Goal: Register for event/course

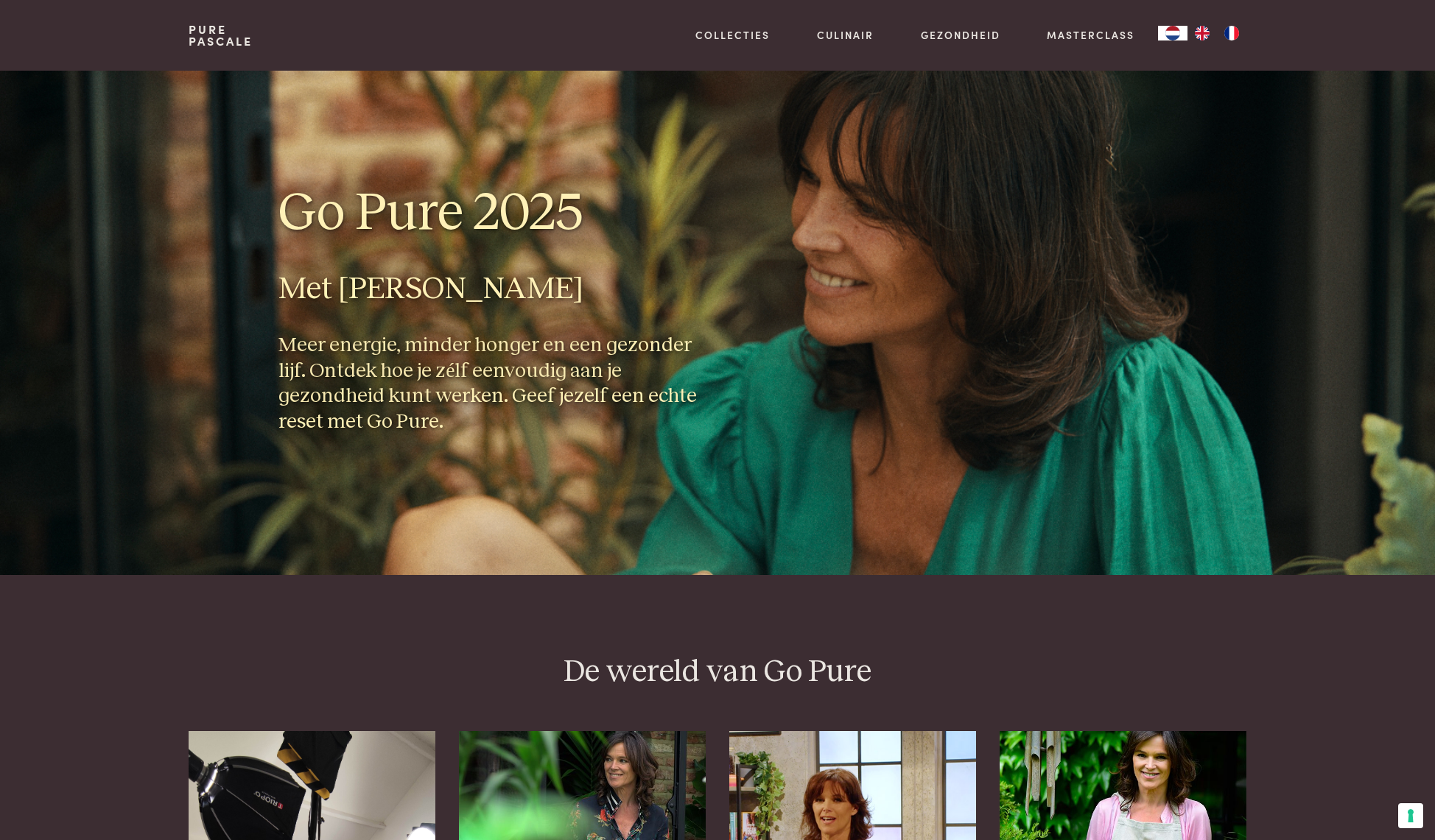
click at [361, 233] on h1 "Go Pure 2025" at bounding box center [492, 214] width 427 height 66
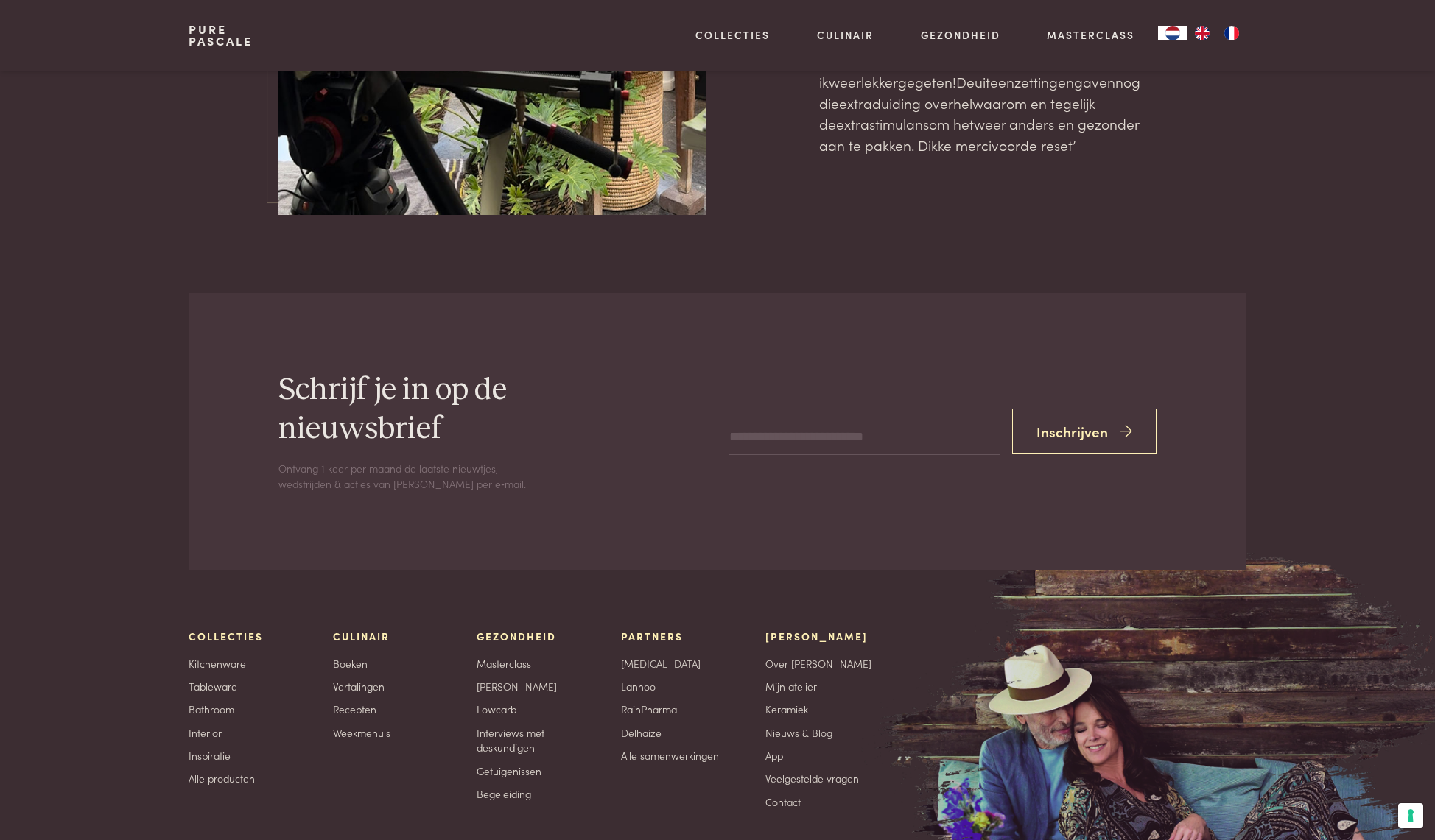
scroll to position [5037, 0]
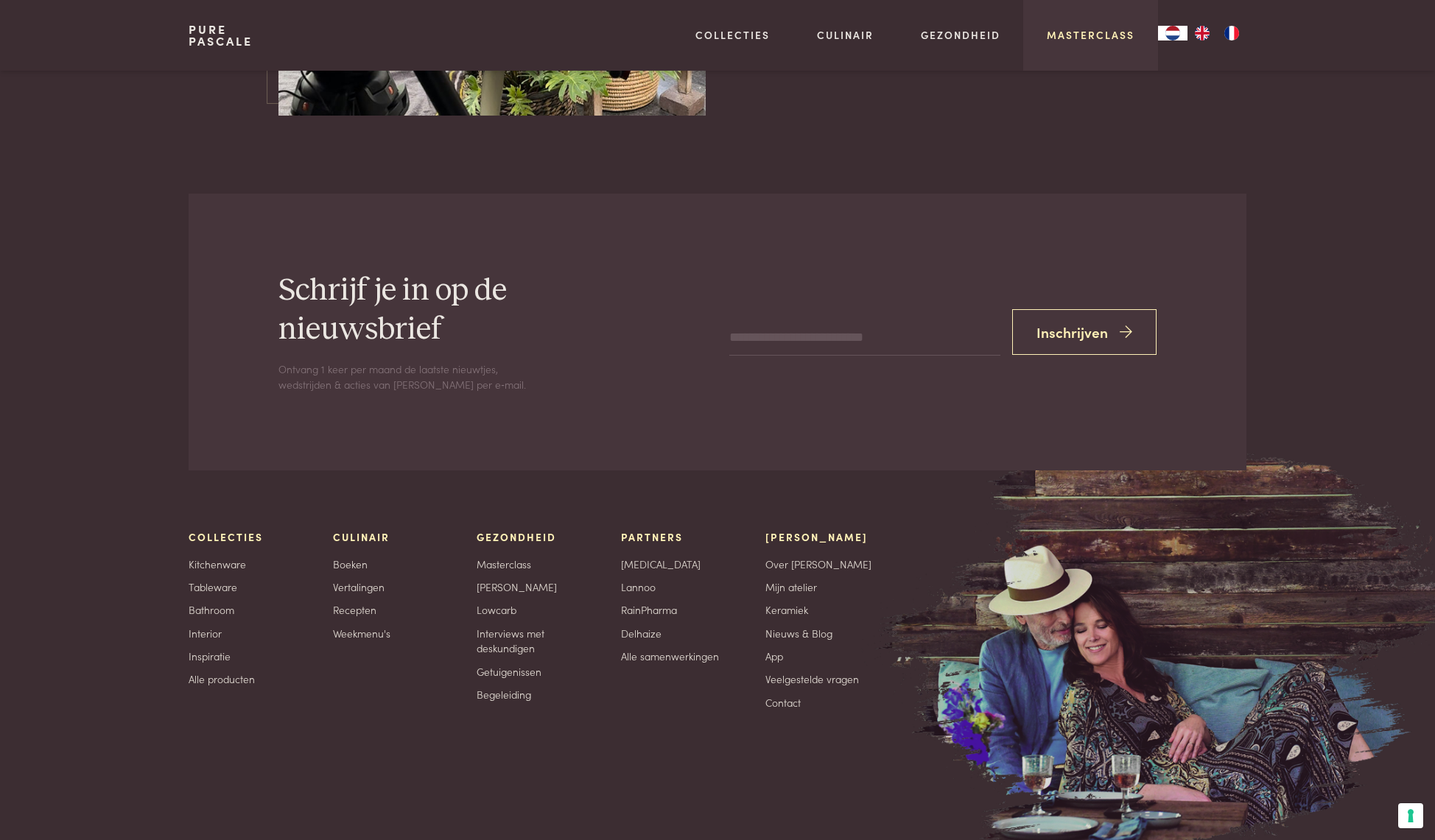
click at [1060, 31] on link "Masterclass" at bounding box center [1090, 35] width 88 height 16
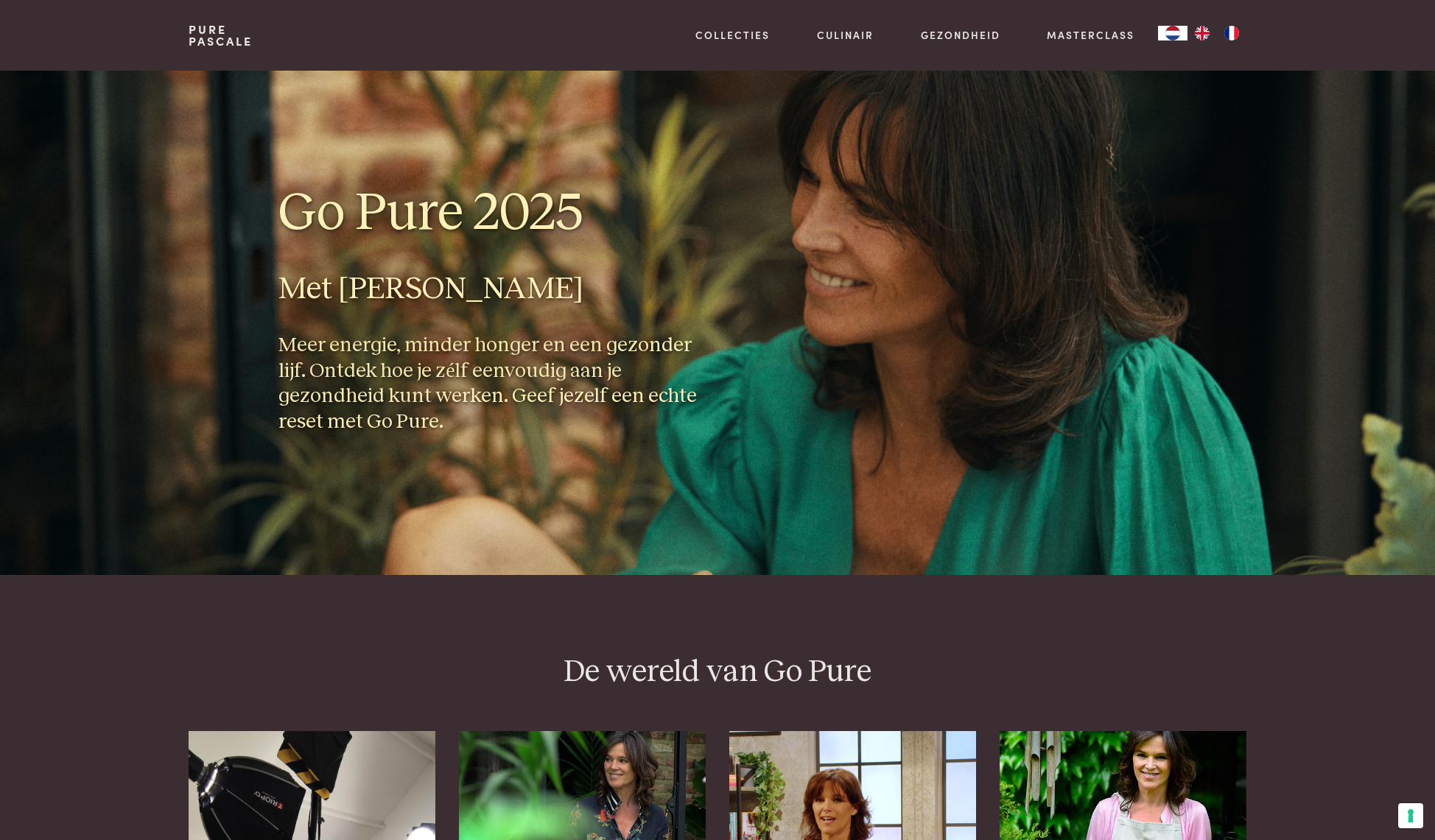
click at [571, 217] on h1 "Go Pure 2025" at bounding box center [492, 214] width 427 height 66
click at [473, 360] on h3 "Meer energie, minder honger en een gezonder lijf. Ontdek hoe je zélf eenvoudig …" at bounding box center [492, 383] width 427 height 101
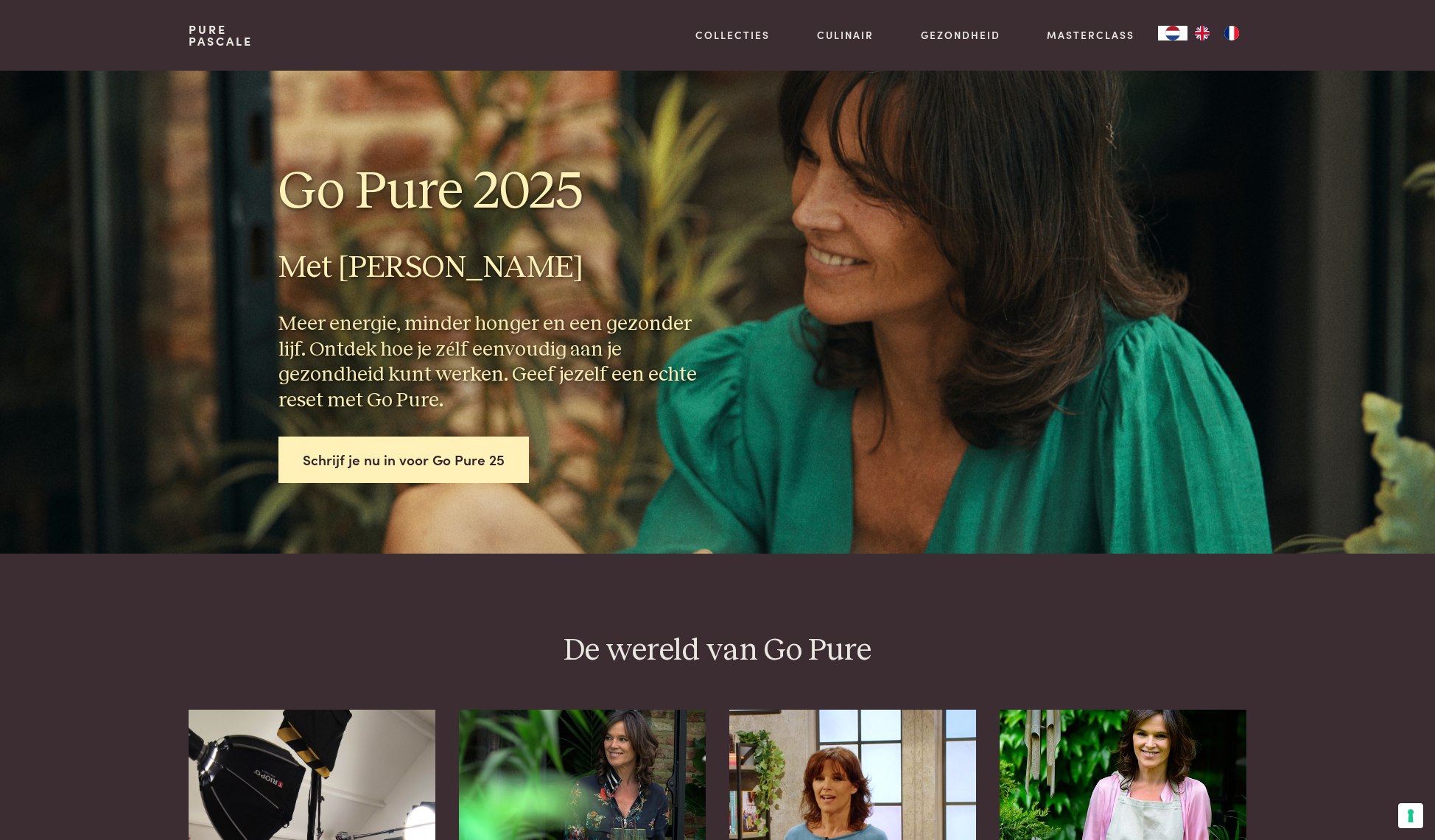
scroll to position [22, 0]
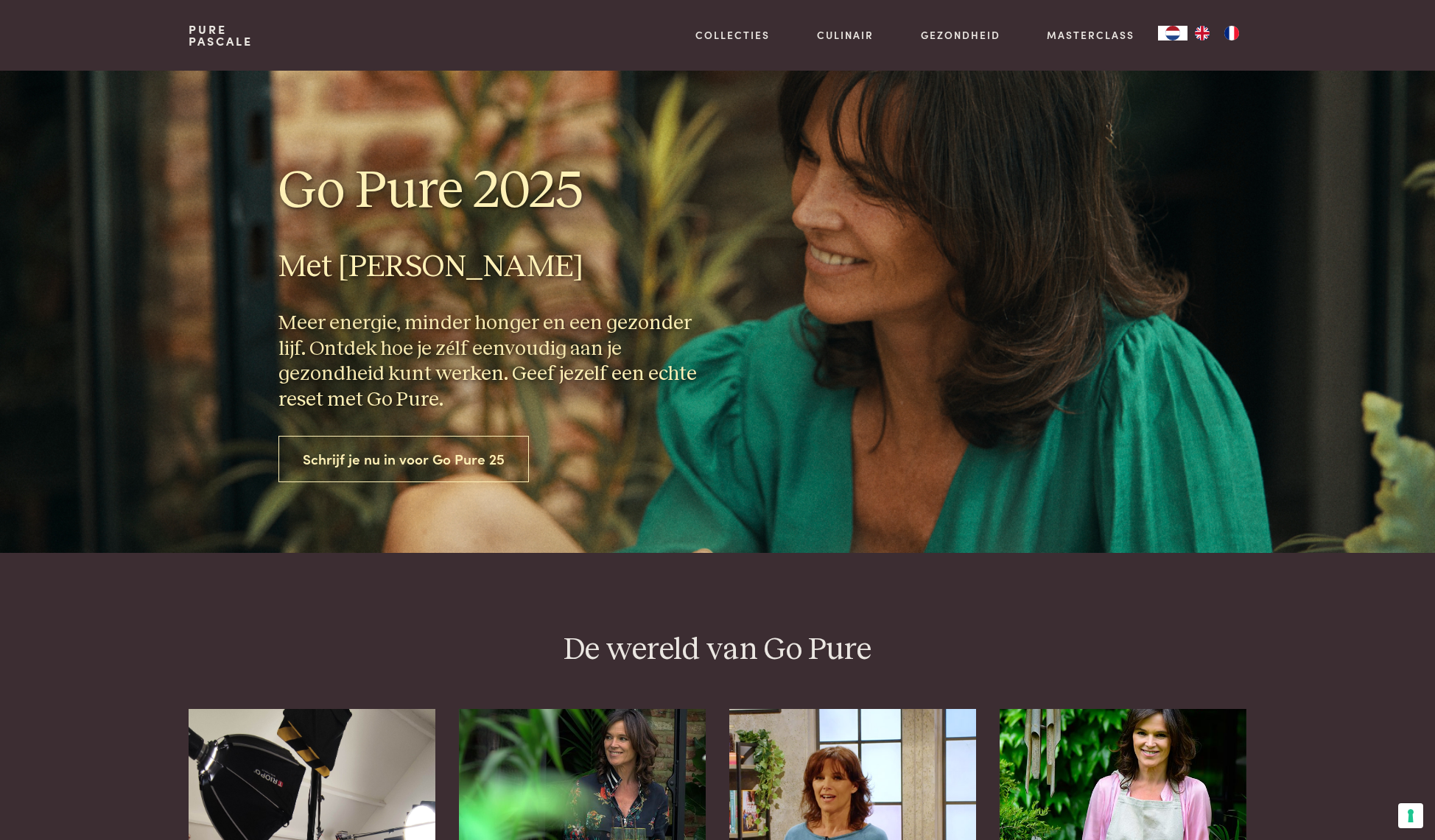
click at [422, 457] on link "Schrijf je nu in voor Go Pure 25" at bounding box center [403, 458] width 251 height 46
